Goal: Task Accomplishment & Management: Manage account settings

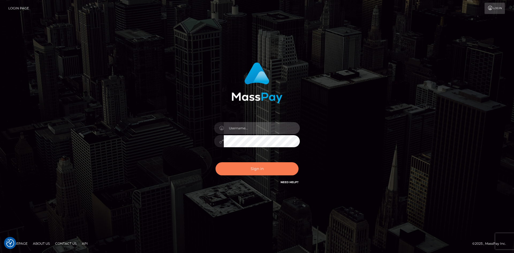
type input "Amy.Springer2"
click at [258, 173] on button "Sign in" at bounding box center [257, 168] width 83 height 13
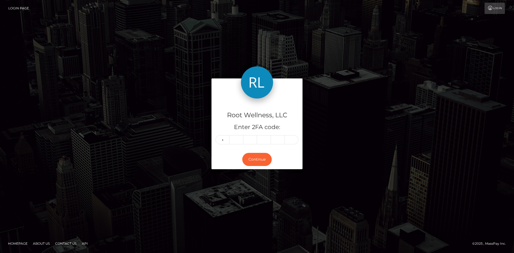
type input "5"
type input "3"
type input "7"
type input "9"
type input "2"
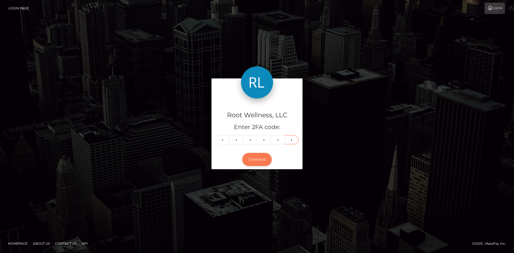
type input "6"
click at [257, 163] on button "Continue" at bounding box center [256, 159] width 29 height 13
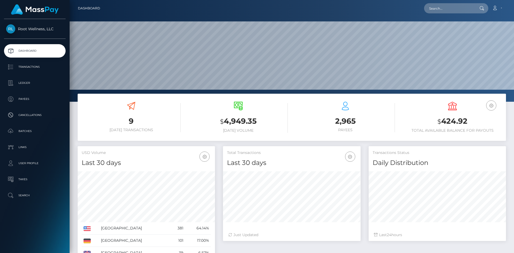
scroll to position [95, 138]
click at [24, 130] on p "Batches" at bounding box center [34, 131] width 57 height 8
